Goal: Transaction & Acquisition: Obtain resource

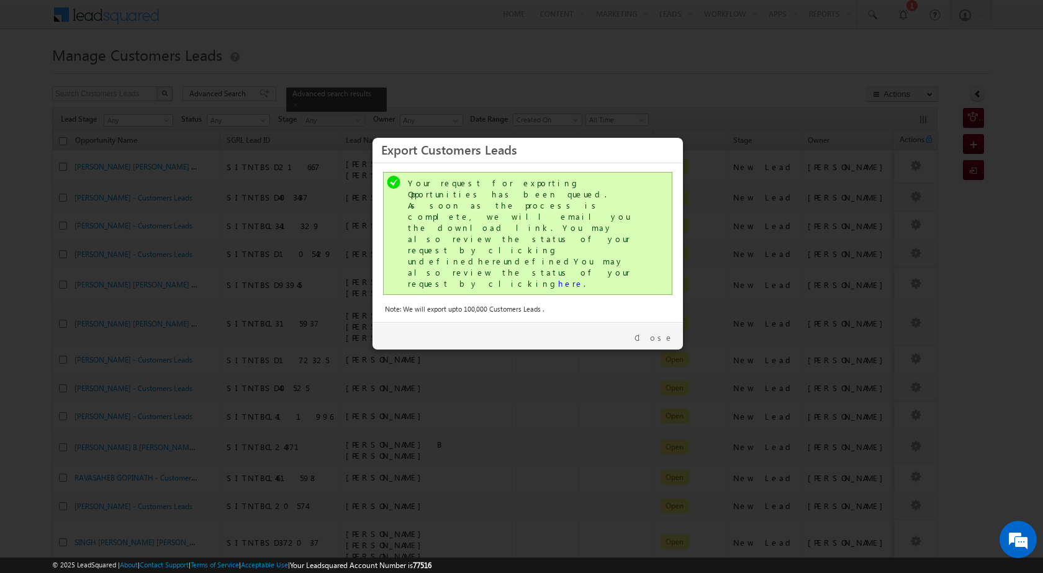
click at [671, 322] on div "Close" at bounding box center [527, 335] width 310 height 27
click at [667, 332] on link "Close" at bounding box center [653, 337] width 39 height 11
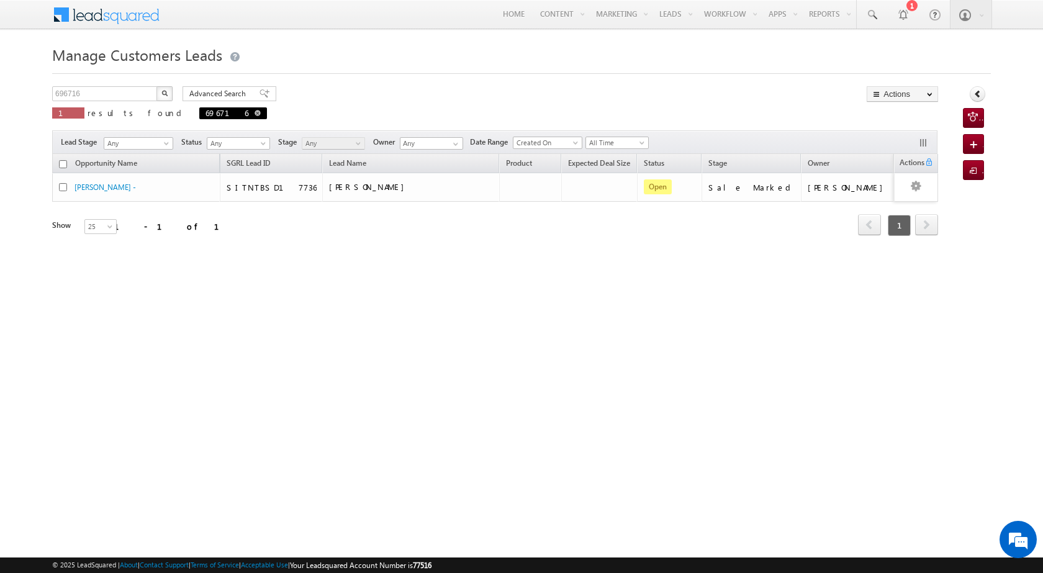
click at [199, 118] on span "696716" at bounding box center [233, 113] width 68 height 12
click at [199, 114] on span "696716" at bounding box center [233, 113] width 68 height 12
click at [254, 115] on span at bounding box center [257, 113] width 6 height 6
type input "Search Customers Leads"
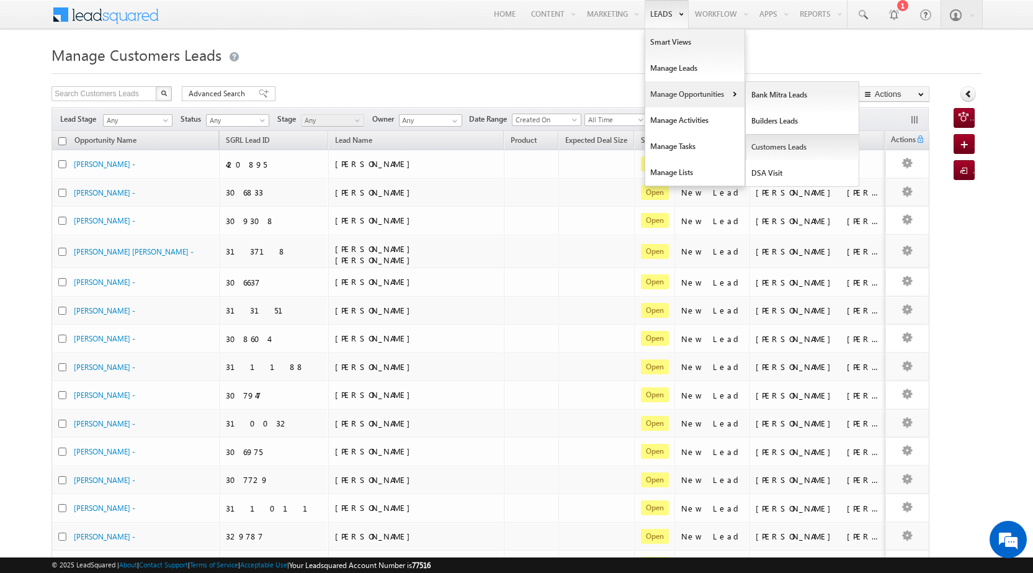
click at [798, 152] on link "Customers Leads" at bounding box center [803, 147] width 114 height 26
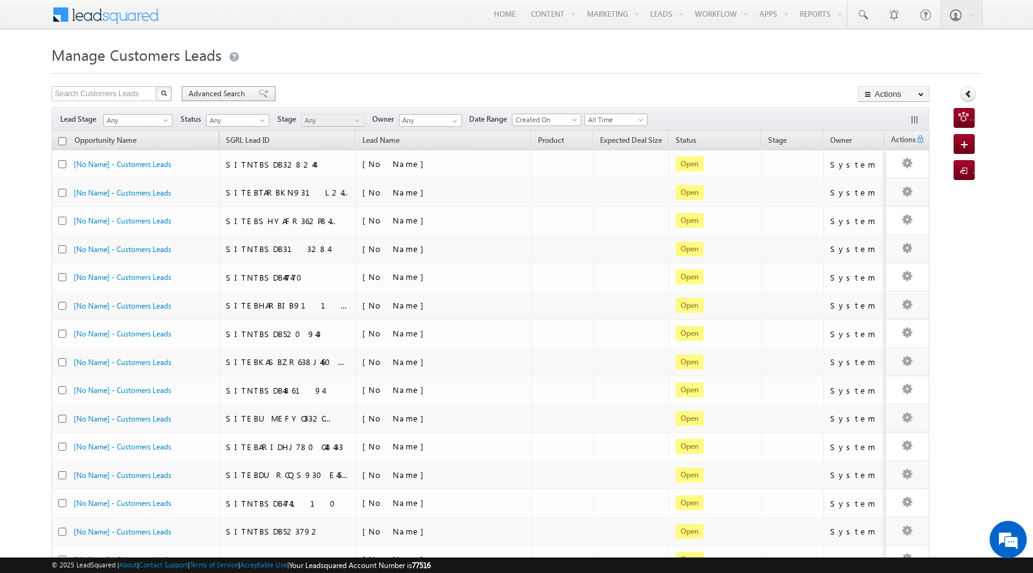
click at [210, 91] on span "Advanced Search" at bounding box center [219, 93] width 60 height 11
click at [213, 92] on span "Advanced Search" at bounding box center [219, 93] width 60 height 11
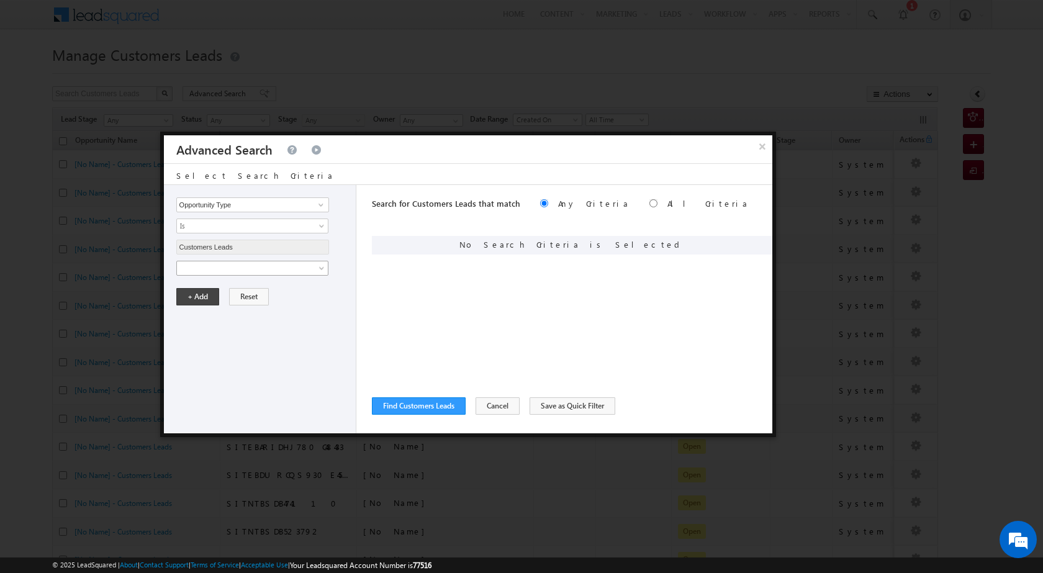
click at [213, 264] on span at bounding box center [244, 268] width 135 height 11
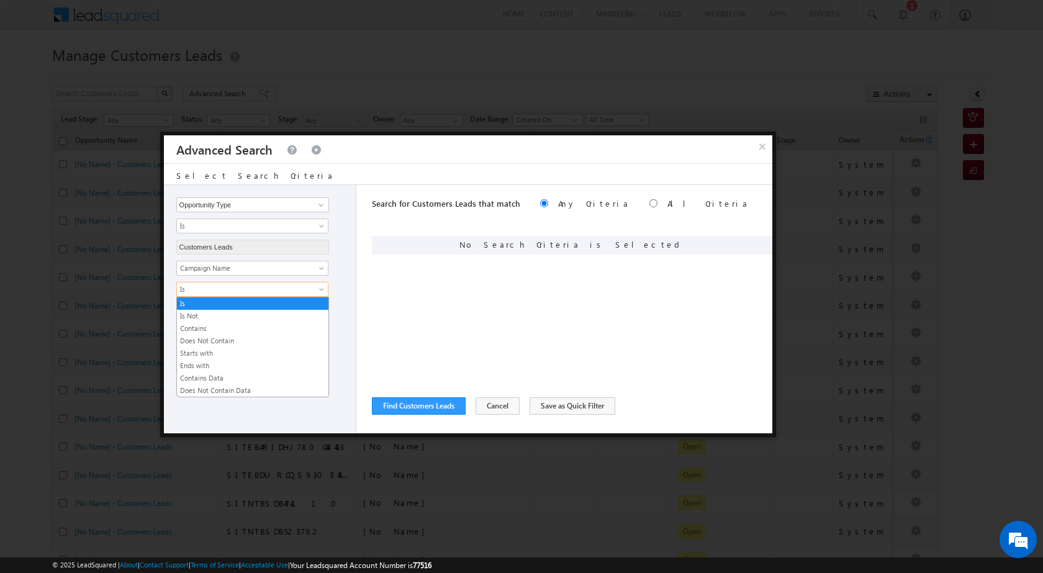
click at [272, 290] on span "Is" at bounding box center [244, 289] width 135 height 11
click at [235, 328] on link "Contains" at bounding box center [252, 328] width 151 height 11
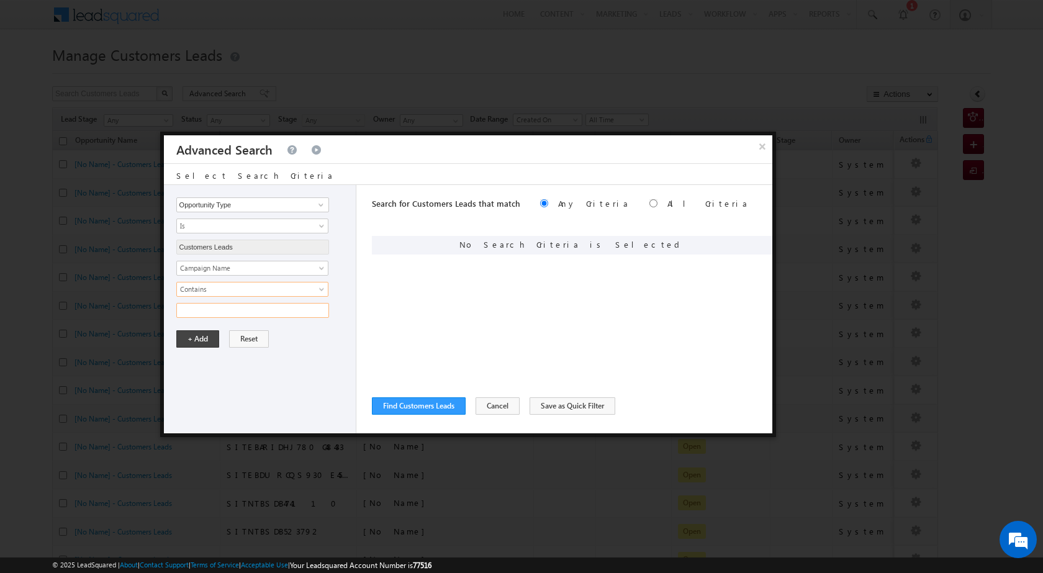
click at [227, 311] on input "text" at bounding box center [252, 310] width 153 height 15
paste input "01SEP25"
type input "01SEP25"
click at [194, 335] on button "+ Add" at bounding box center [197, 338] width 43 height 17
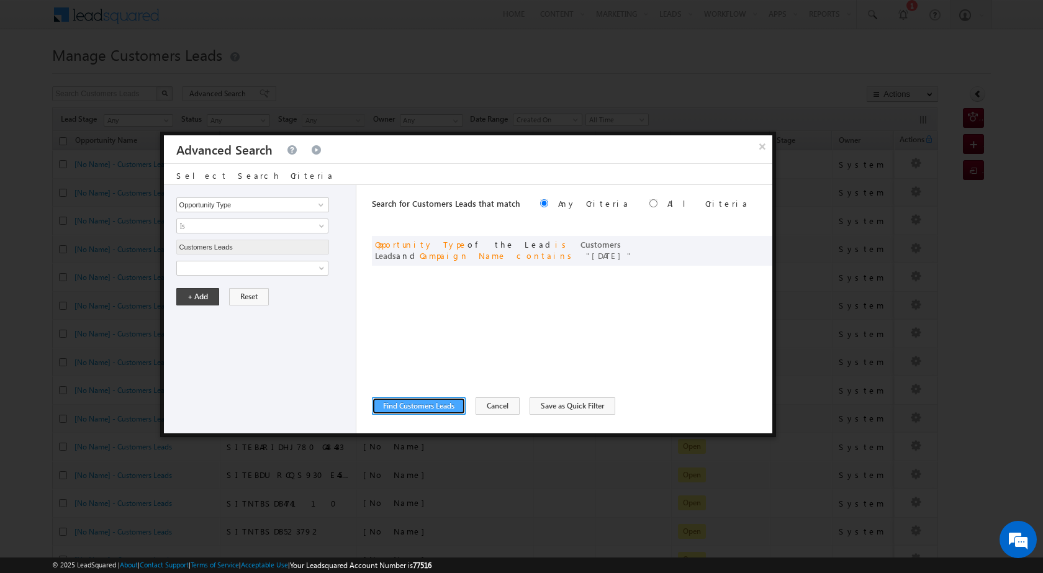
click at [417, 407] on button "Find Customers Leads" at bounding box center [419, 405] width 94 height 17
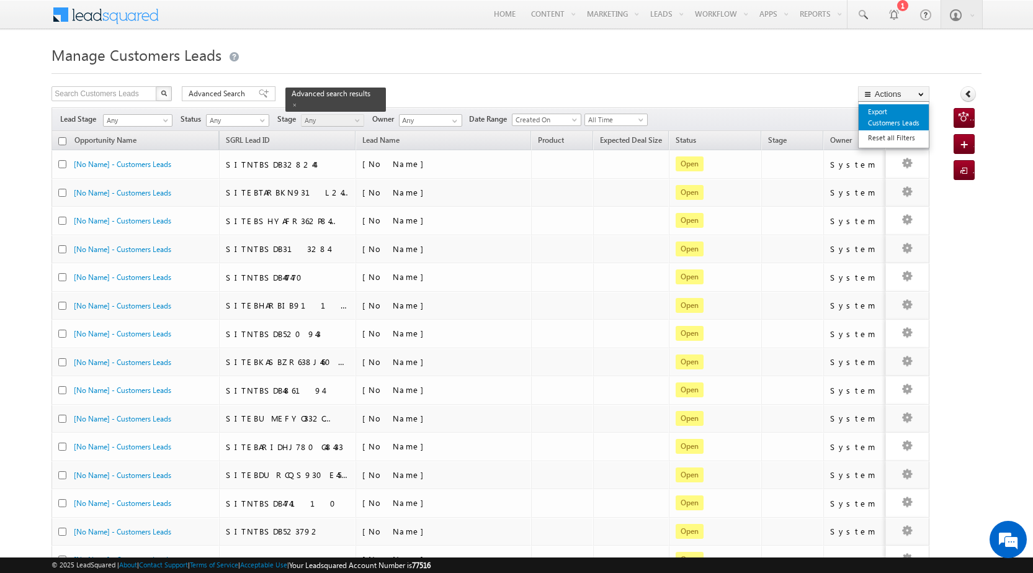
click at [888, 109] on link "Export Customers Leads" at bounding box center [894, 117] width 70 height 26
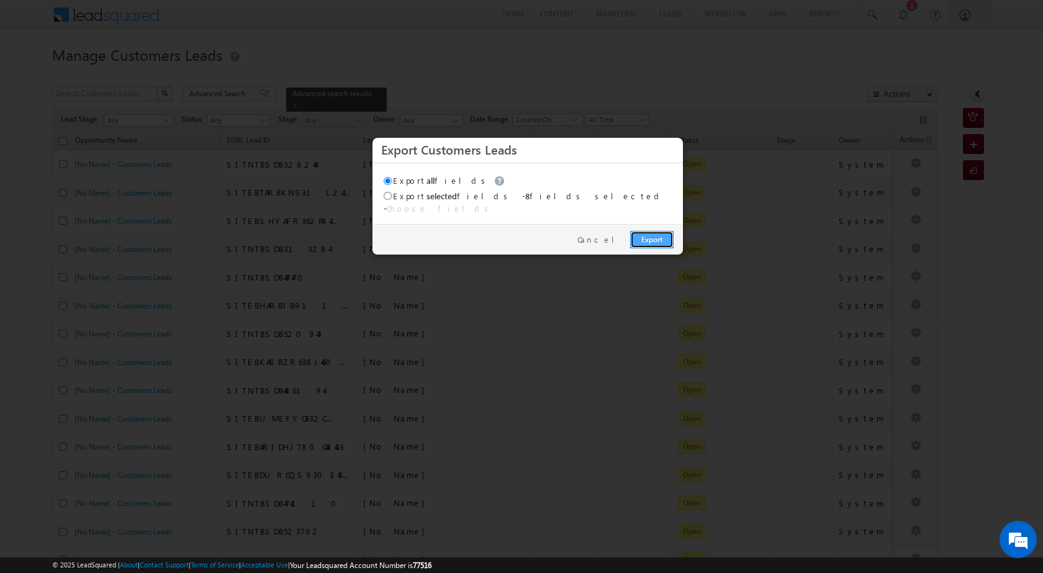
click at [641, 233] on link "Export" at bounding box center [651, 239] width 43 height 17
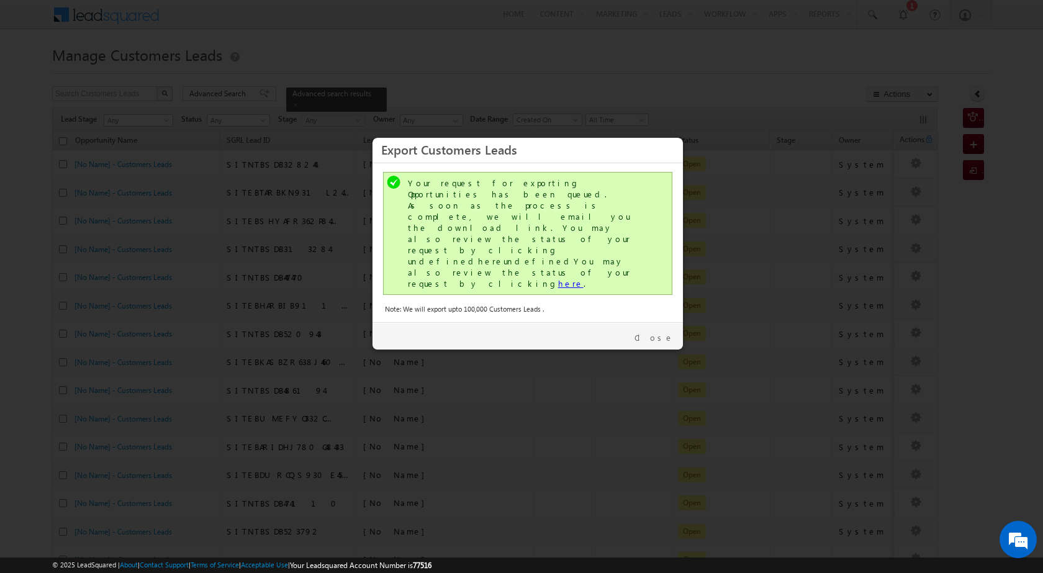
click at [558, 278] on link "here" at bounding box center [570, 283] width 25 height 11
click at [664, 332] on link "Close" at bounding box center [653, 337] width 39 height 11
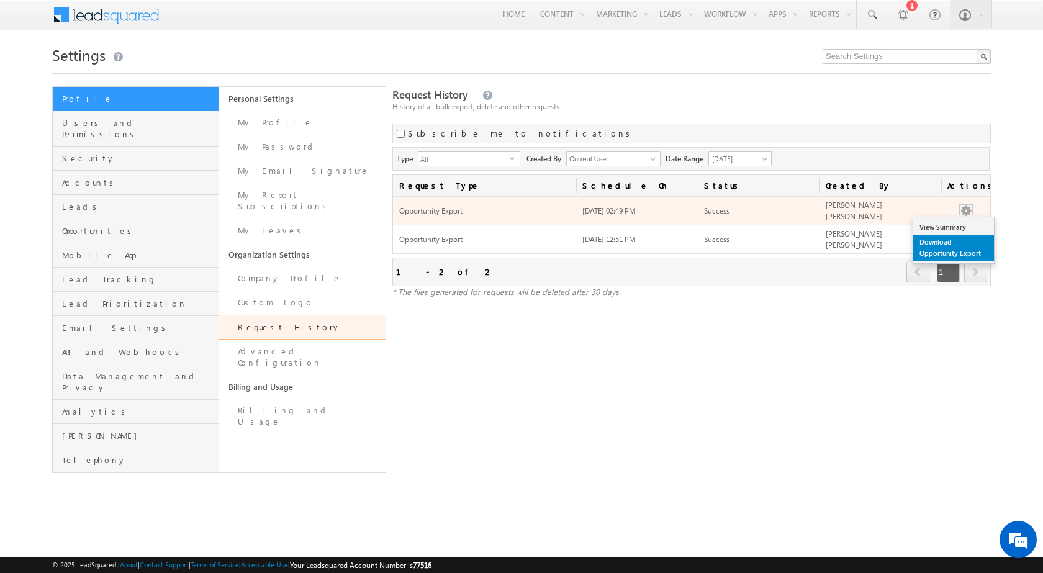
click at [961, 253] on link "Download Opportunity Export" at bounding box center [953, 248] width 81 height 26
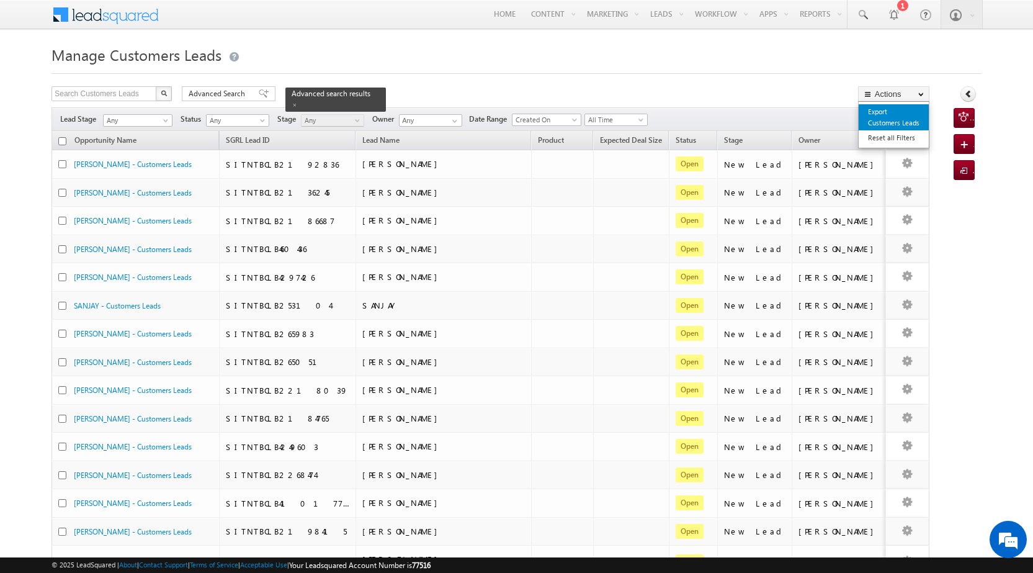
click at [886, 115] on link "Export Customers Leads" at bounding box center [894, 117] width 70 height 26
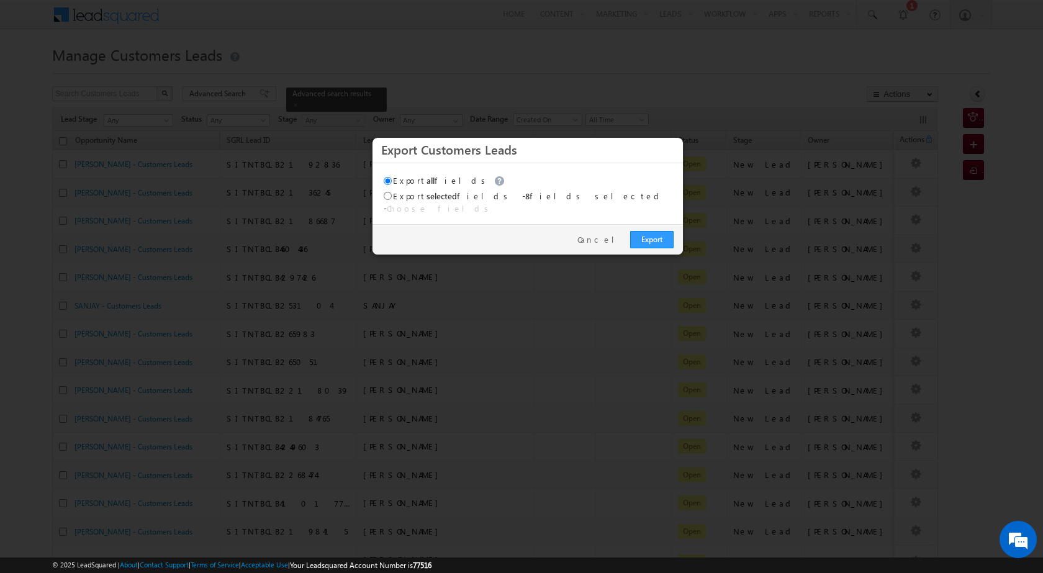
click at [657, 224] on div "Export Cancel" at bounding box center [527, 239] width 310 height 30
click at [657, 231] on link "Export" at bounding box center [651, 239] width 43 height 17
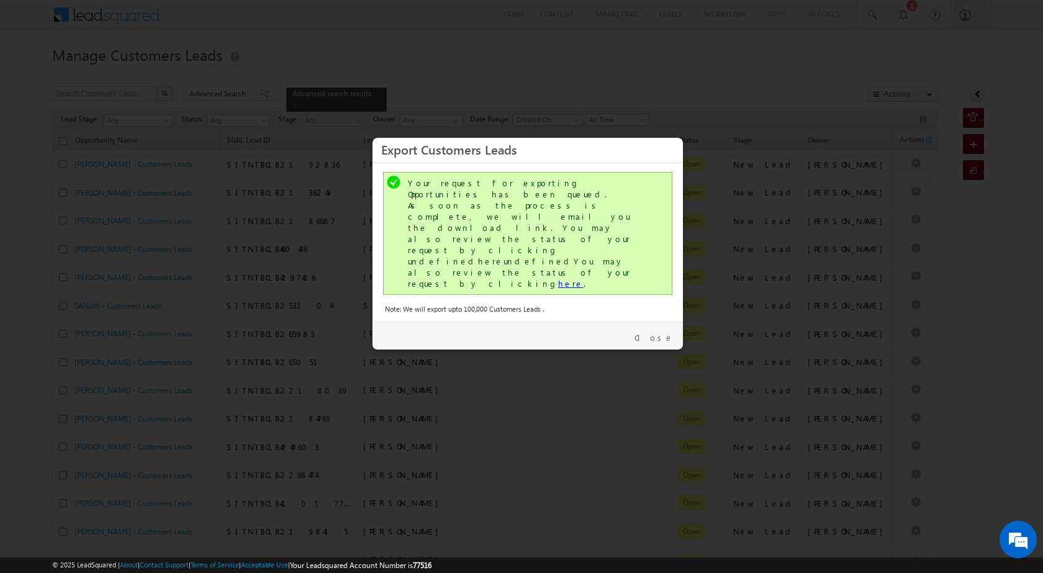
click at [558, 278] on link "here" at bounding box center [570, 283] width 25 height 11
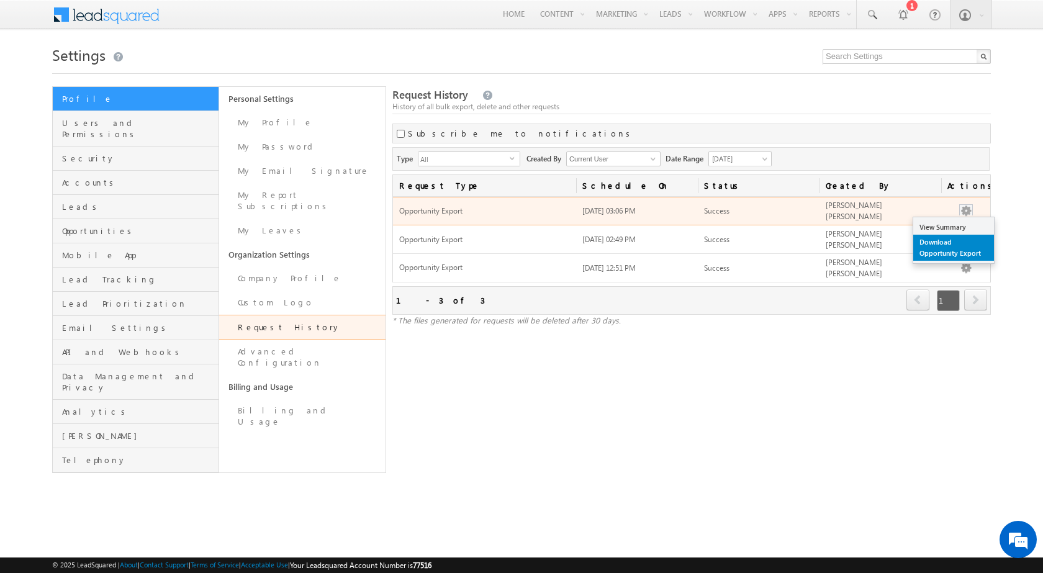
click at [961, 240] on link "Download Opportunity Export" at bounding box center [953, 248] width 81 height 26
